Goal: Information Seeking & Learning: Learn about a topic

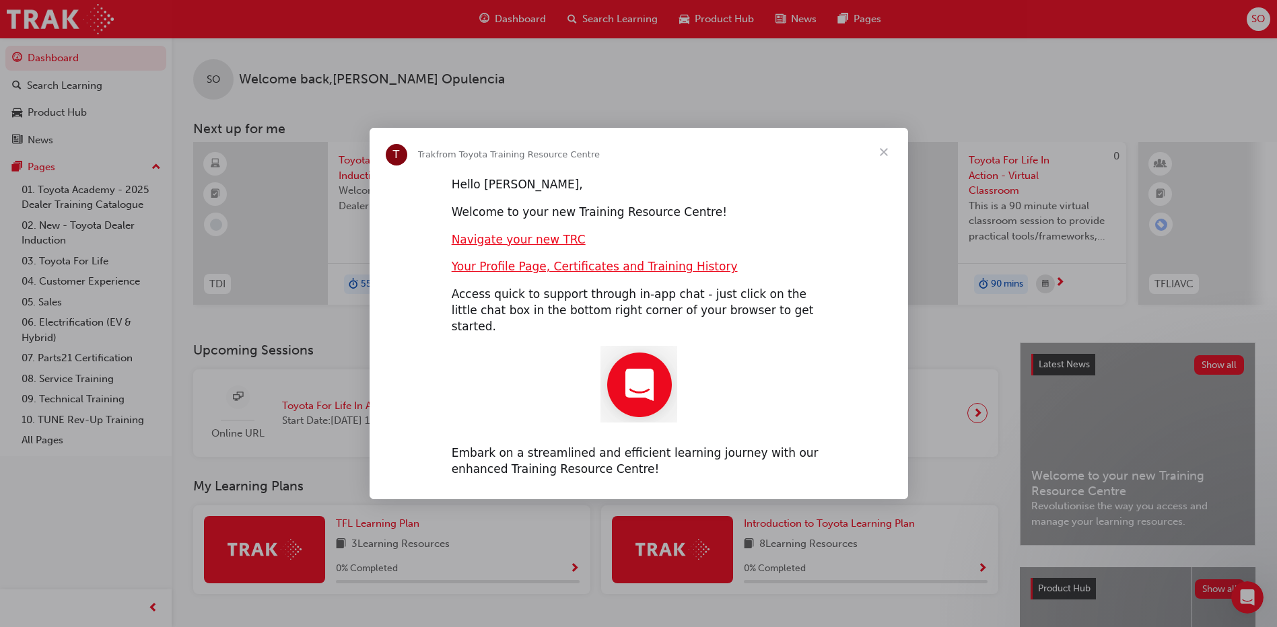
click at [881, 158] on span "Close" at bounding box center [883, 152] width 48 height 48
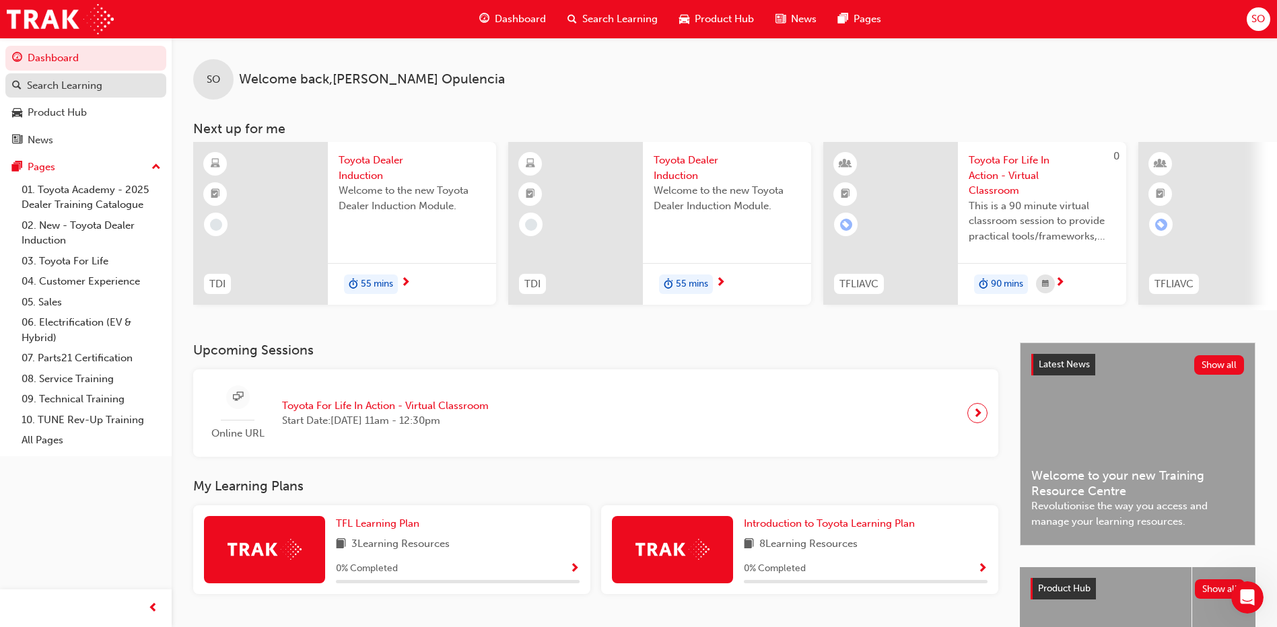
click at [69, 85] on div "Search Learning" at bounding box center [64, 85] width 75 height 15
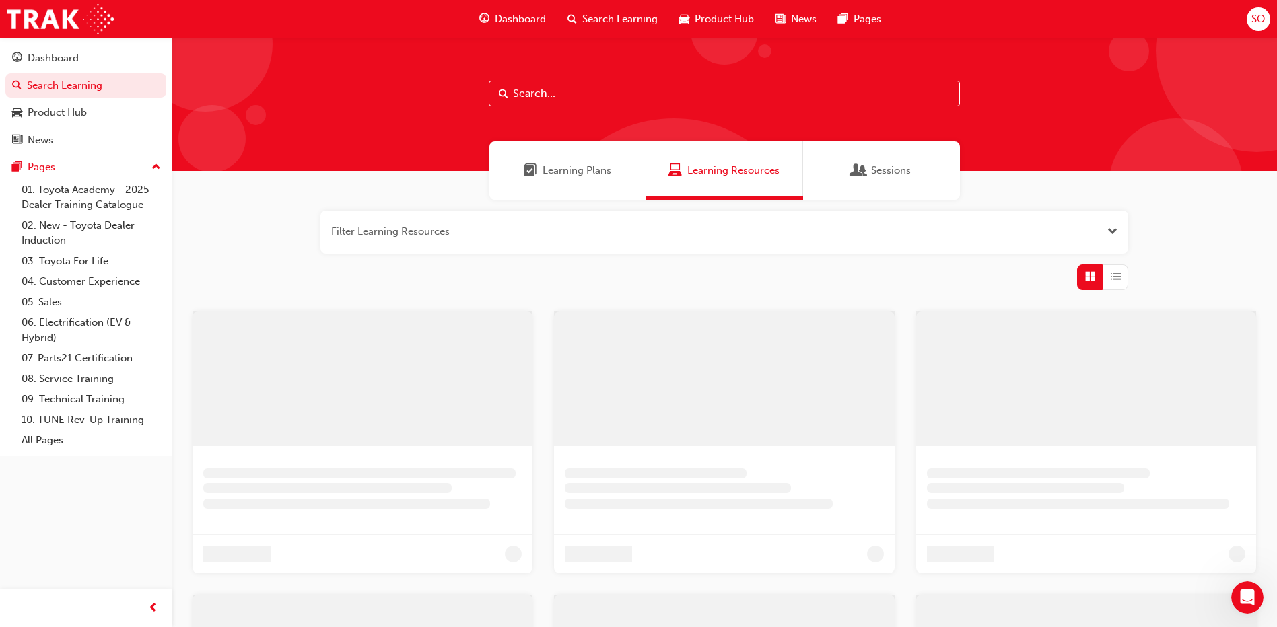
click at [563, 98] on input "text" at bounding box center [724, 94] width 471 height 26
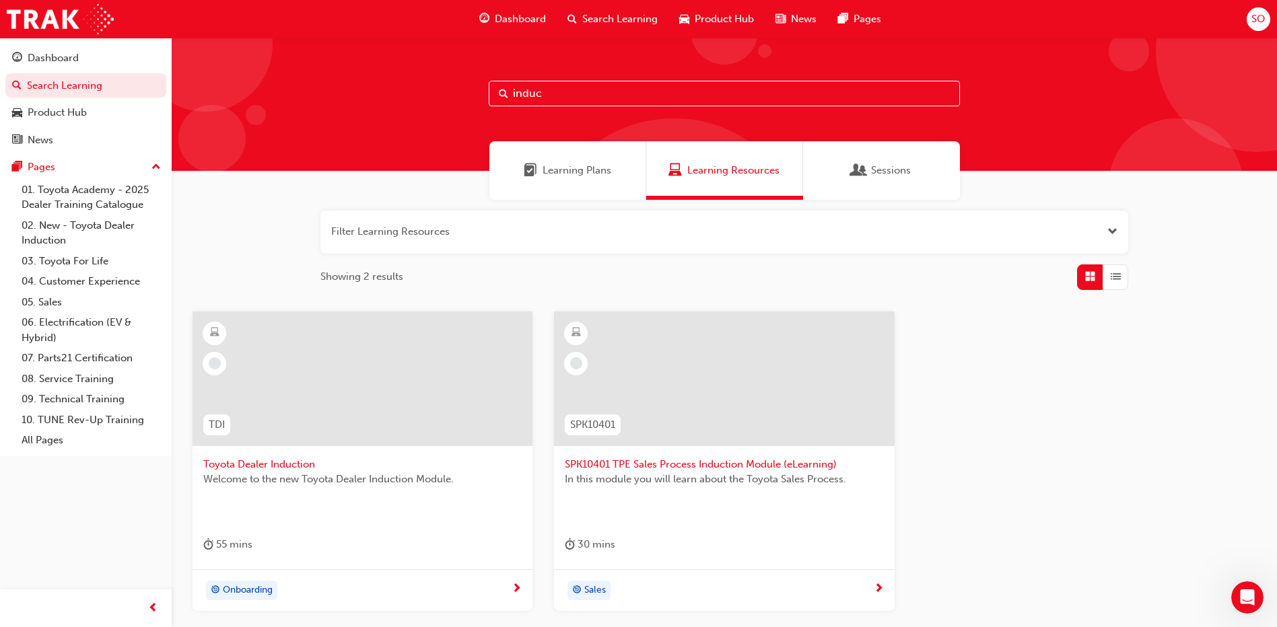
type input "induc"
click at [295, 471] on span "Toyota Dealer Induction" at bounding box center [362, 464] width 318 height 15
